Goal: Task Accomplishment & Management: Complete application form

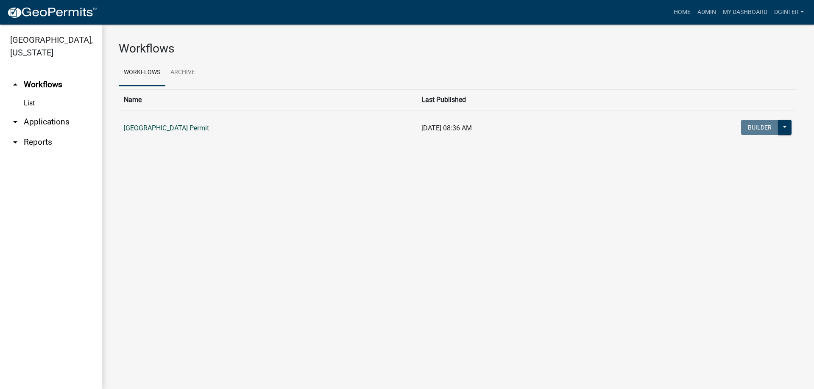
click at [187, 131] on link "[GEOGRAPHIC_DATA] Permit" at bounding box center [166, 128] width 85 height 8
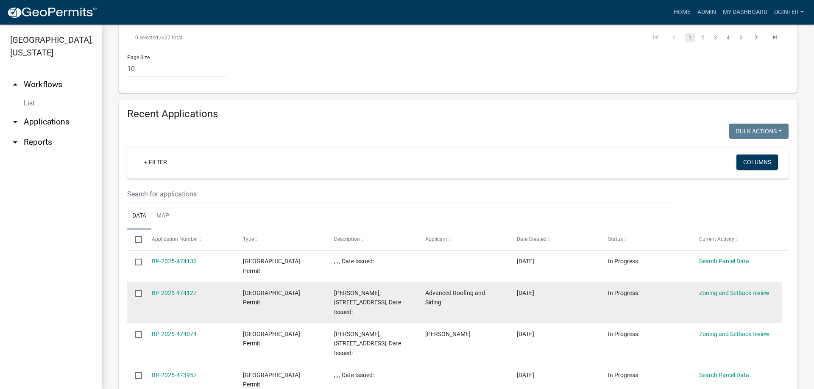
scroll to position [763, 0]
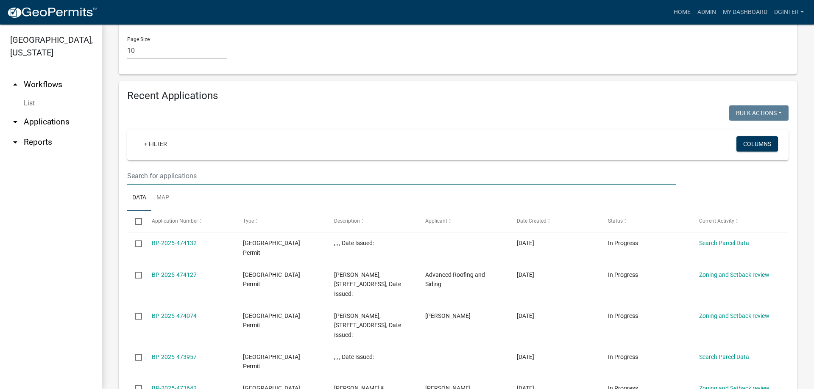
click at [137, 167] on input "text" at bounding box center [401, 175] width 549 height 17
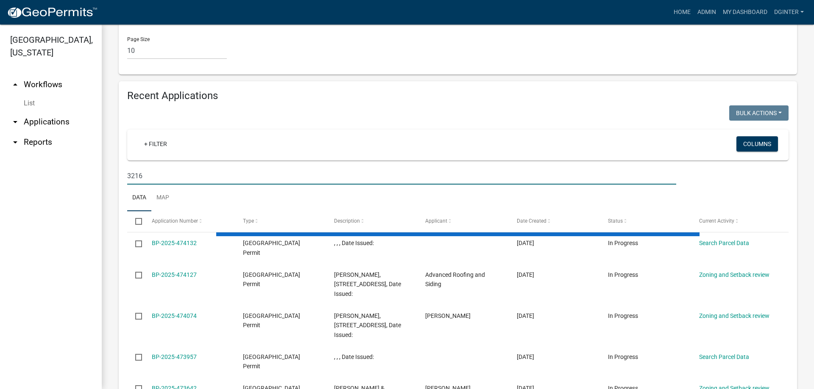
scroll to position [731, 0]
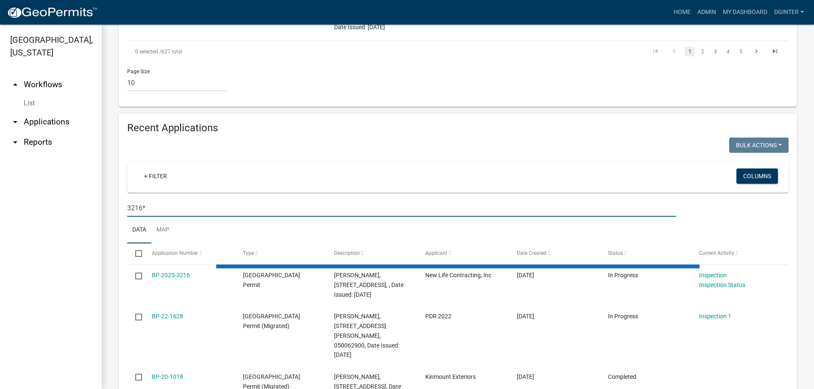
click at [150, 200] on input "3216*" at bounding box center [401, 208] width 549 height 17
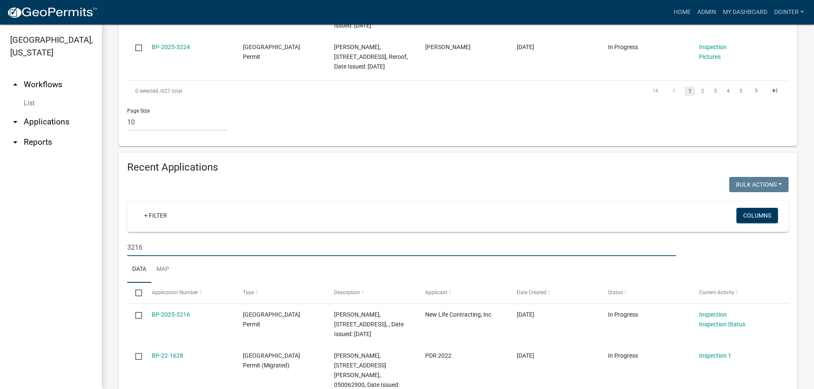
scroll to position [722, 0]
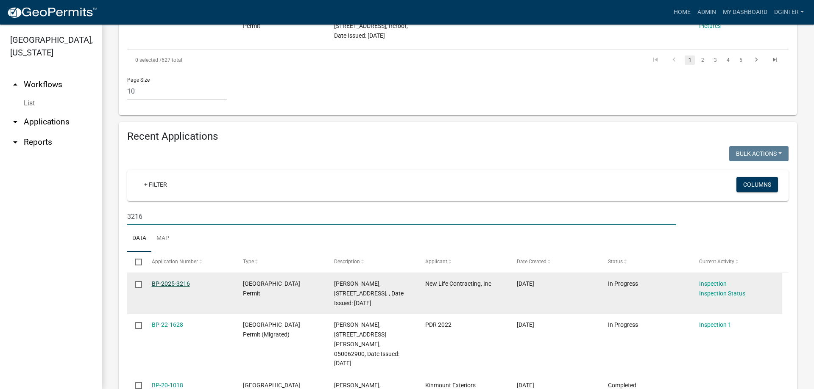
type input "3216"
click at [158, 281] on link "BP-2025-3216" at bounding box center [171, 284] width 38 height 7
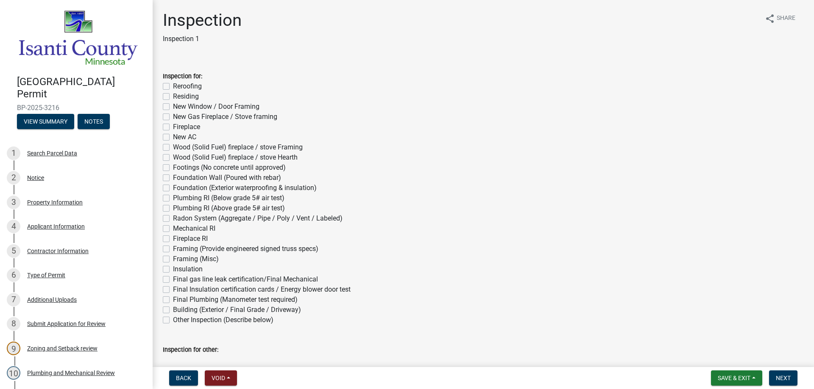
click at [173, 96] on label "Residing" at bounding box center [186, 97] width 26 height 10
click at [173, 96] on input "Residing" at bounding box center [176, 95] width 6 height 6
checkbox input "true"
checkbox input "false"
checkbox input "true"
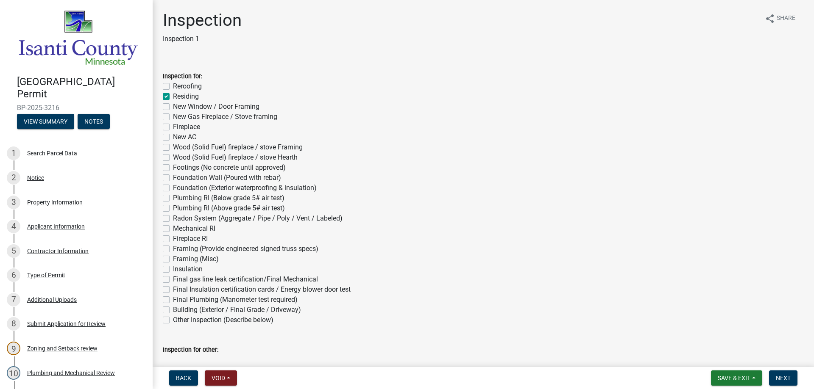
checkbox input "false"
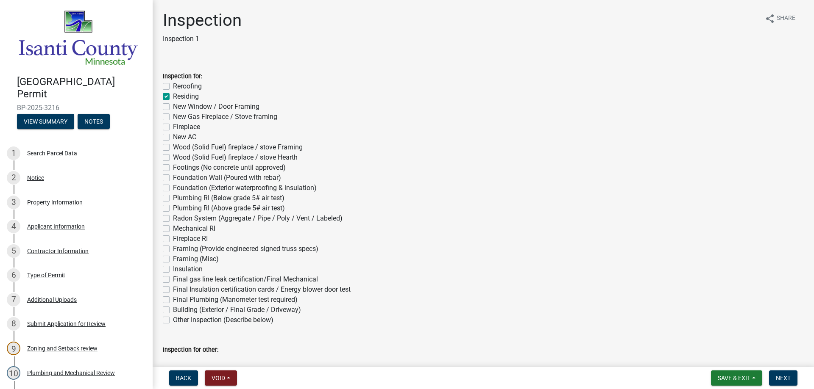
checkbox input "false"
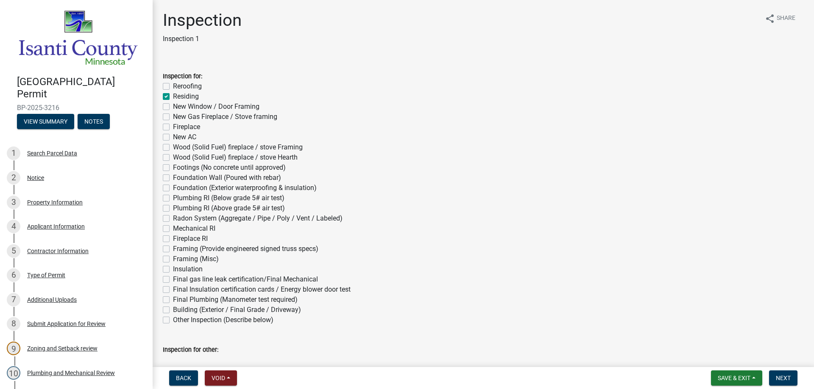
checkbox input "false"
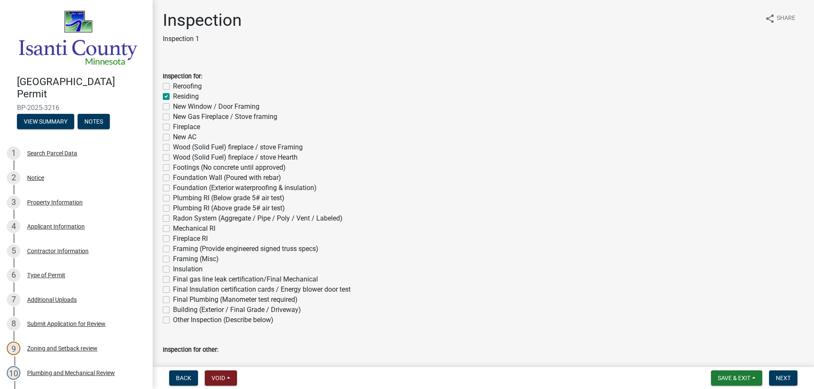
checkbox input "false"
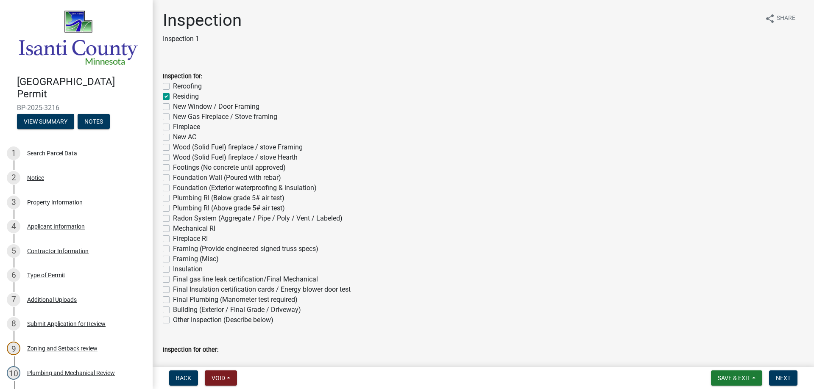
checkbox input "false"
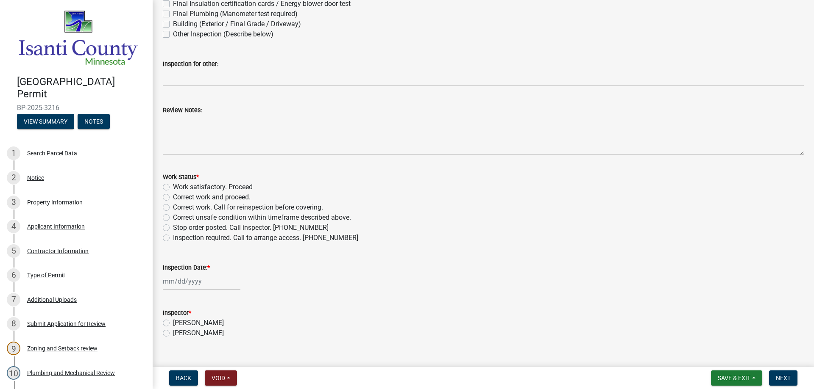
scroll to position [301, 0]
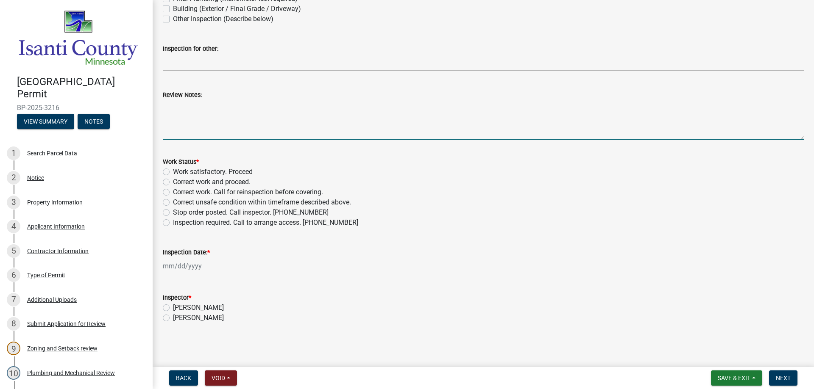
click at [208, 102] on textarea "Review Notes:" at bounding box center [483, 120] width 641 height 40
click at [170, 103] on textarea "Review Notes:" at bounding box center [483, 120] width 641 height 40
type textarea "view house wrap and window tape photos on line ,did site visit to verify [MEDIC…"
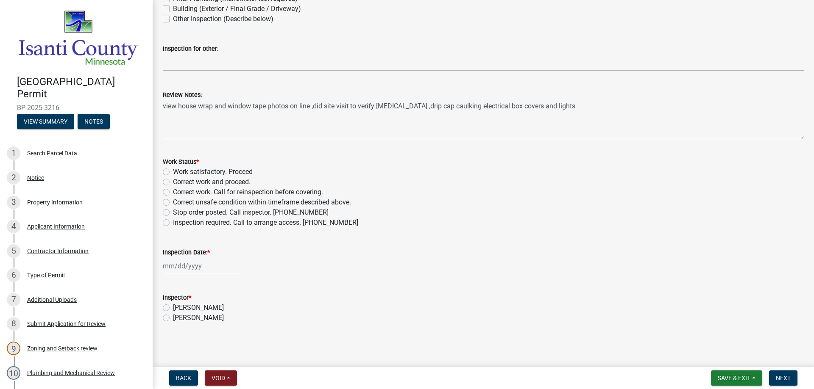
click at [173, 172] on label "Work satisfactory. Proceed" at bounding box center [213, 172] width 80 height 10
click at [173, 172] on input "Work satisfactory. Proceed" at bounding box center [176, 170] width 6 height 6
radio input "true"
click at [189, 270] on input "Inspection Date: *" at bounding box center [202, 266] width 78 height 17
select select "9"
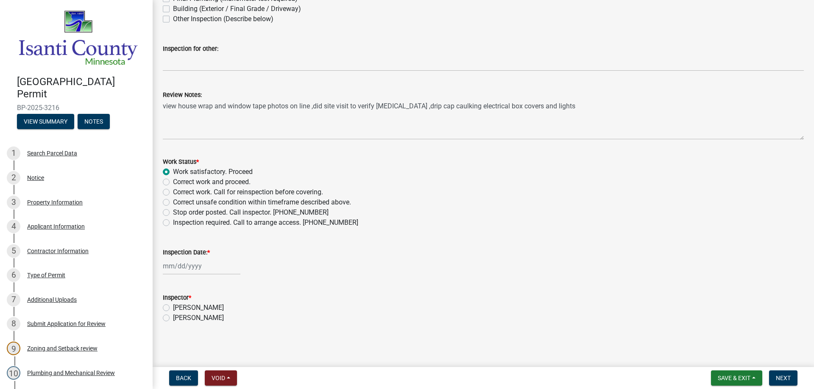
select select "2025"
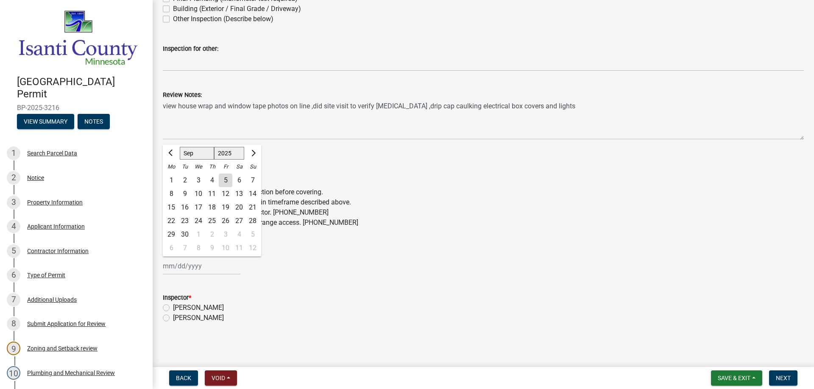
click at [228, 181] on div "5" at bounding box center [226, 181] width 14 height 14
type input "[DATE]"
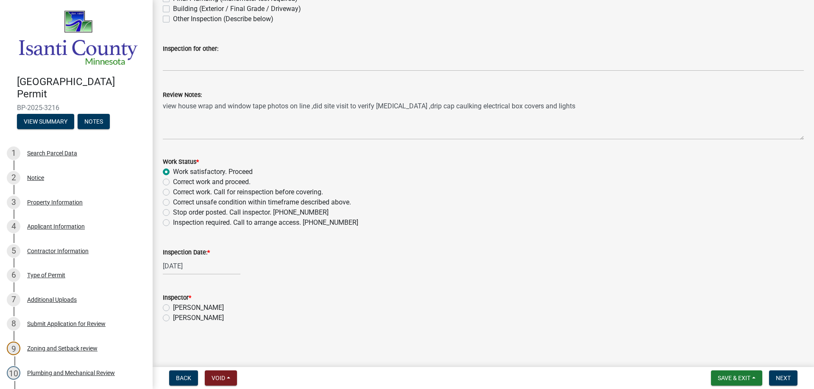
click at [173, 317] on label "[PERSON_NAME]" at bounding box center [198, 318] width 51 height 10
click at [173, 317] on input "[PERSON_NAME]" at bounding box center [176, 316] width 6 height 6
radio input "true"
click at [784, 380] on span "Next" at bounding box center [782, 378] width 15 height 7
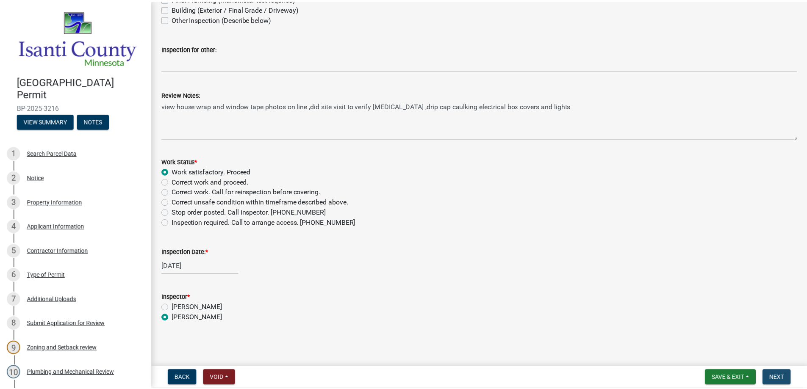
scroll to position [0, 0]
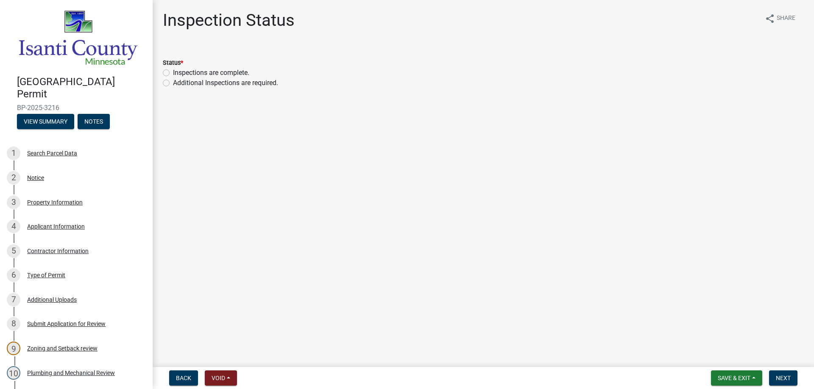
click at [173, 72] on label "Inspections are complete." at bounding box center [211, 73] width 76 height 10
click at [173, 72] on input "Inspections are complete." at bounding box center [176, 71] width 6 height 6
radio input "true"
click at [784, 379] on span "Next" at bounding box center [782, 378] width 15 height 7
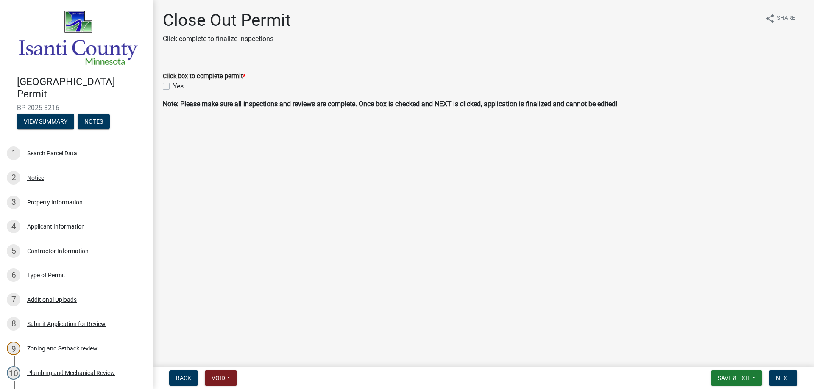
click at [173, 85] on label "Yes" at bounding box center [178, 86] width 11 height 10
click at [173, 85] on input "Yes" at bounding box center [176, 84] width 6 height 6
checkbox input "true"
click at [791, 378] on button "Next" at bounding box center [783, 378] width 28 height 15
